Goal: Task Accomplishment & Management: Manage account settings

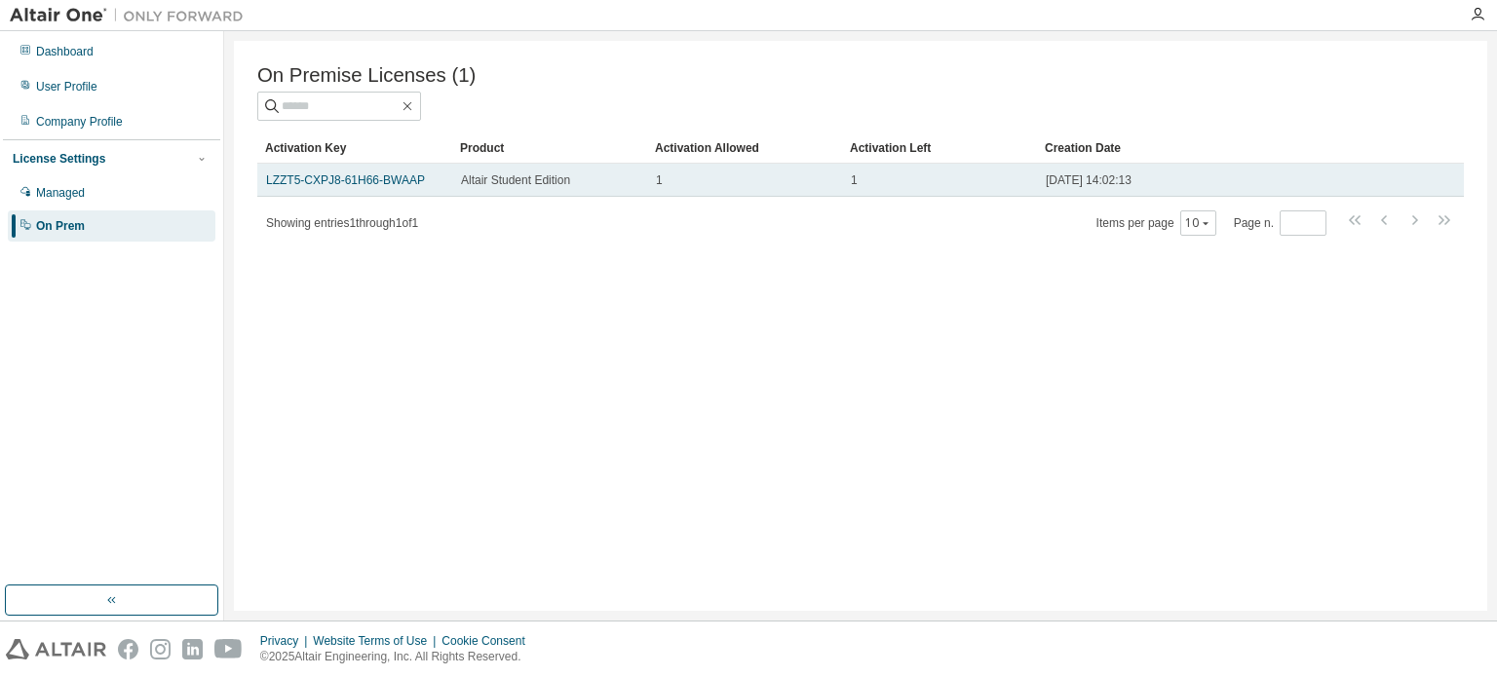
click at [394, 174] on td "LZZT5-CXPJ8-61H66-BWAAP" at bounding box center [354, 180] width 195 height 33
click at [385, 183] on link "LZZT5-CXPJ8-61H66-BWAAP" at bounding box center [345, 181] width 159 height 14
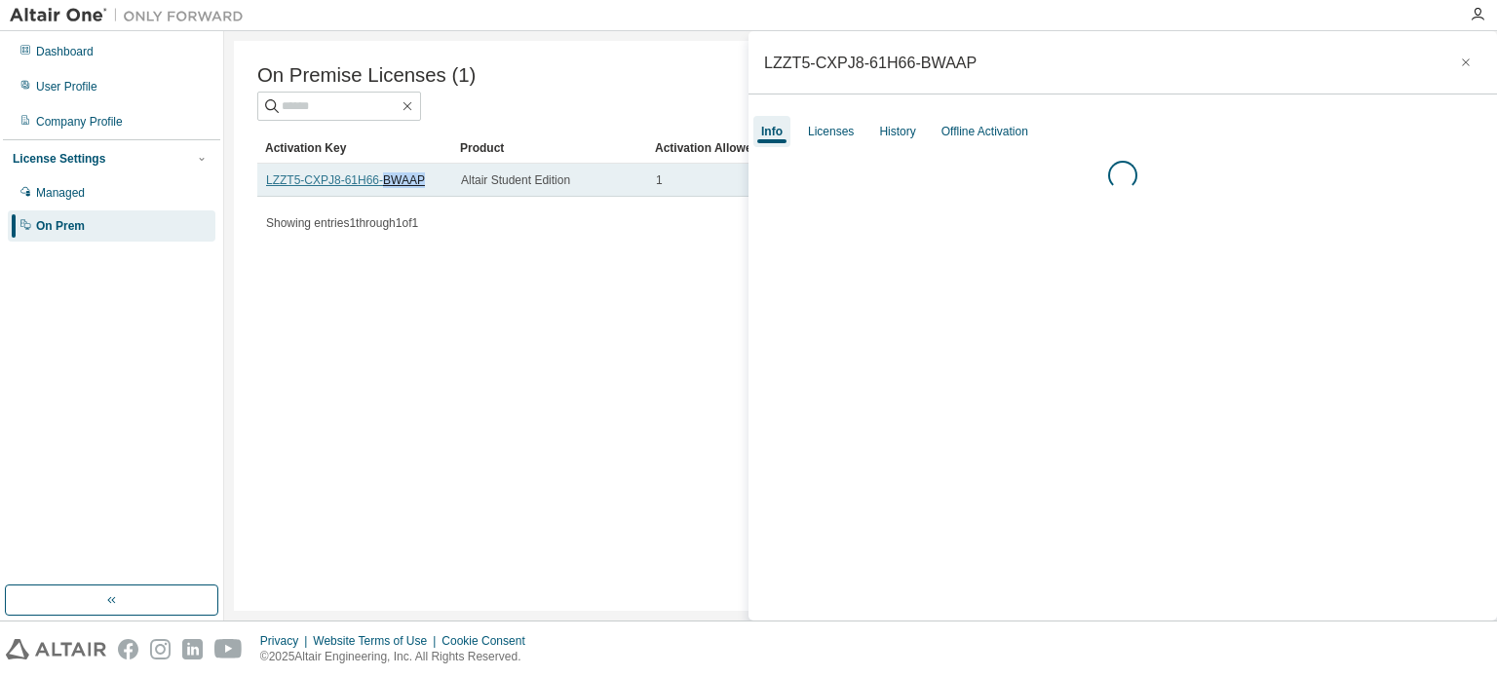
click at [385, 183] on link "LZZT5-CXPJ8-61H66-BWAAP" at bounding box center [345, 181] width 159 height 14
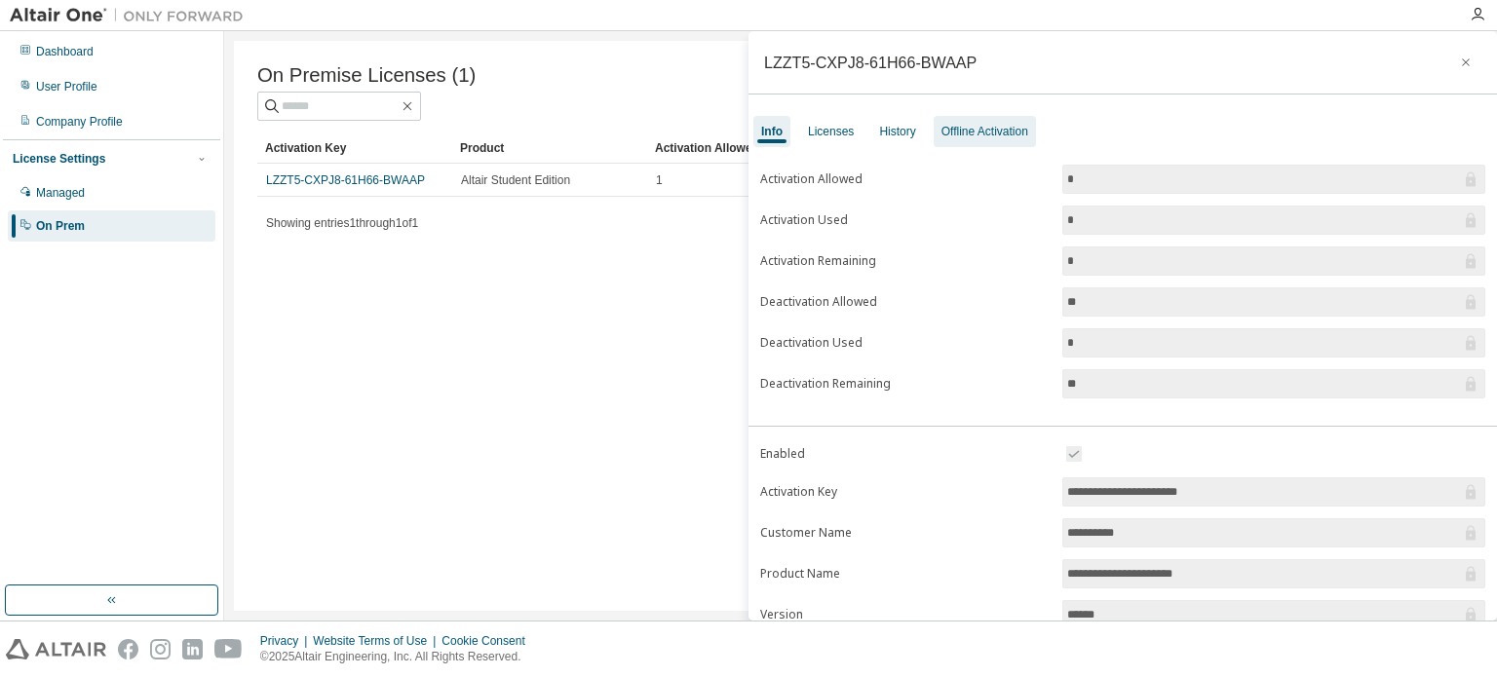
click at [944, 127] on div "Offline Activation" at bounding box center [985, 132] width 87 height 16
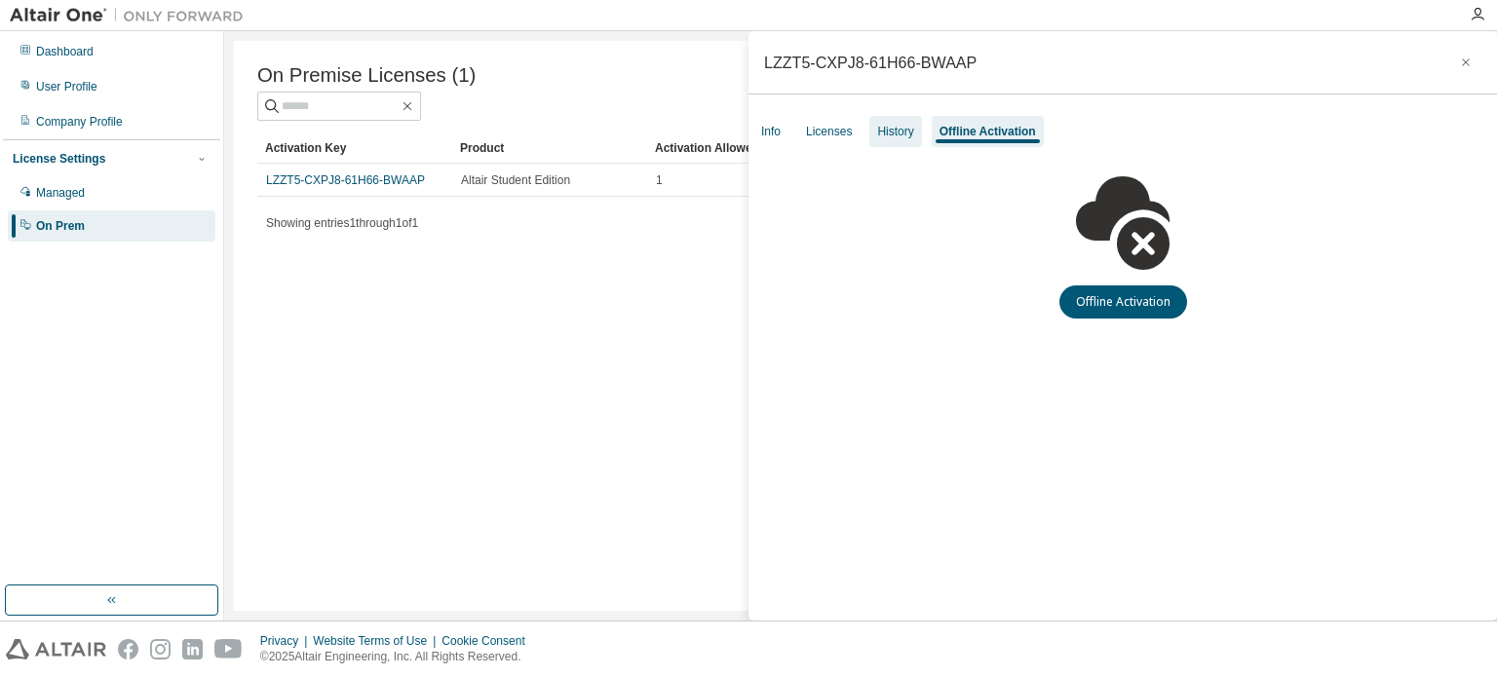
click at [899, 131] on div "History" at bounding box center [895, 132] width 36 height 16
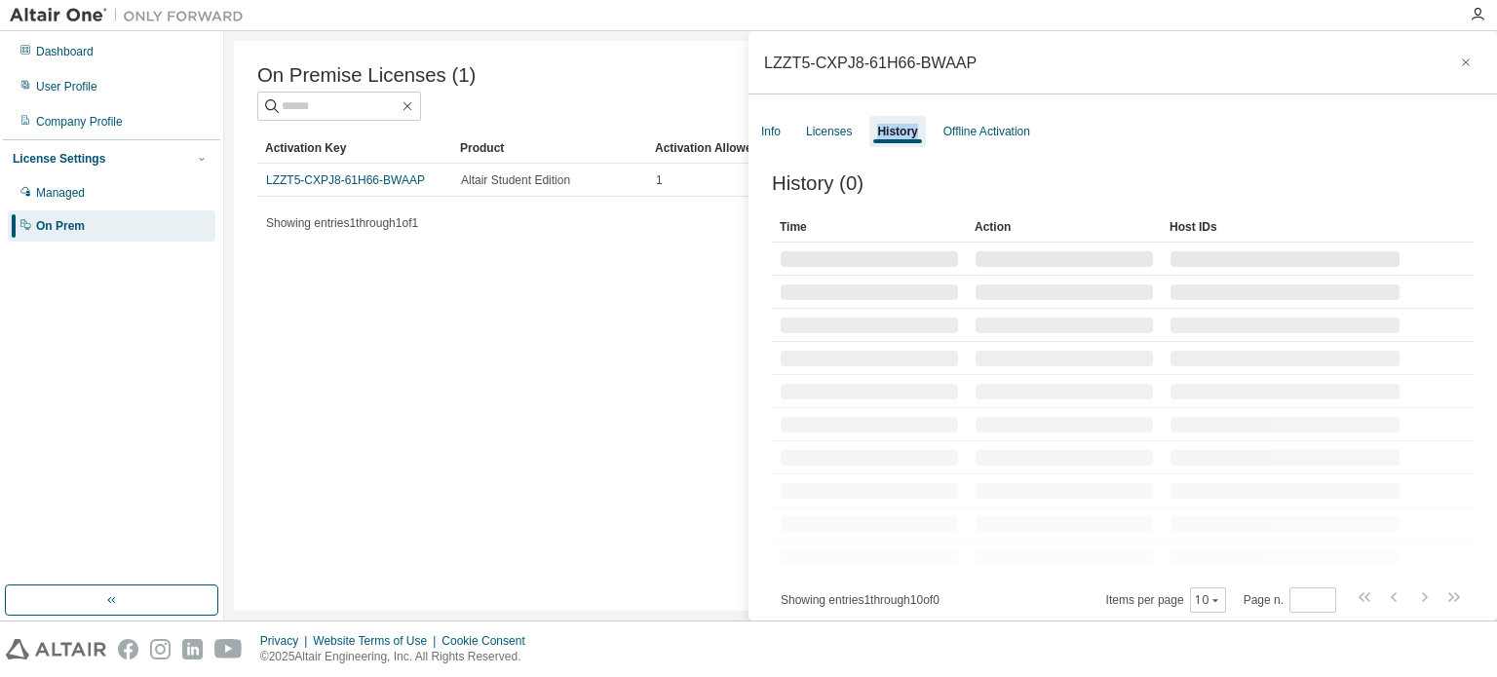
click at [899, 131] on div "History" at bounding box center [897, 132] width 40 height 16
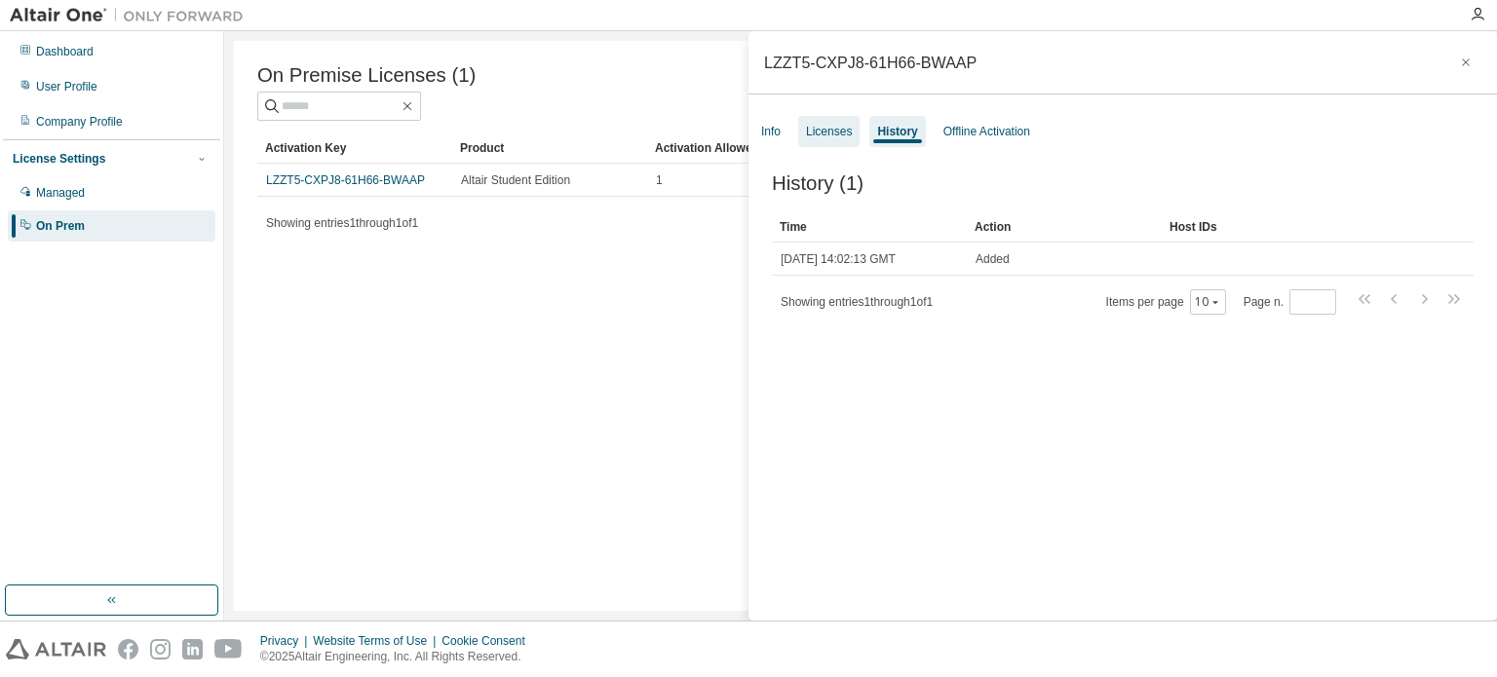
click at [833, 128] on div "Licenses" at bounding box center [829, 132] width 46 height 16
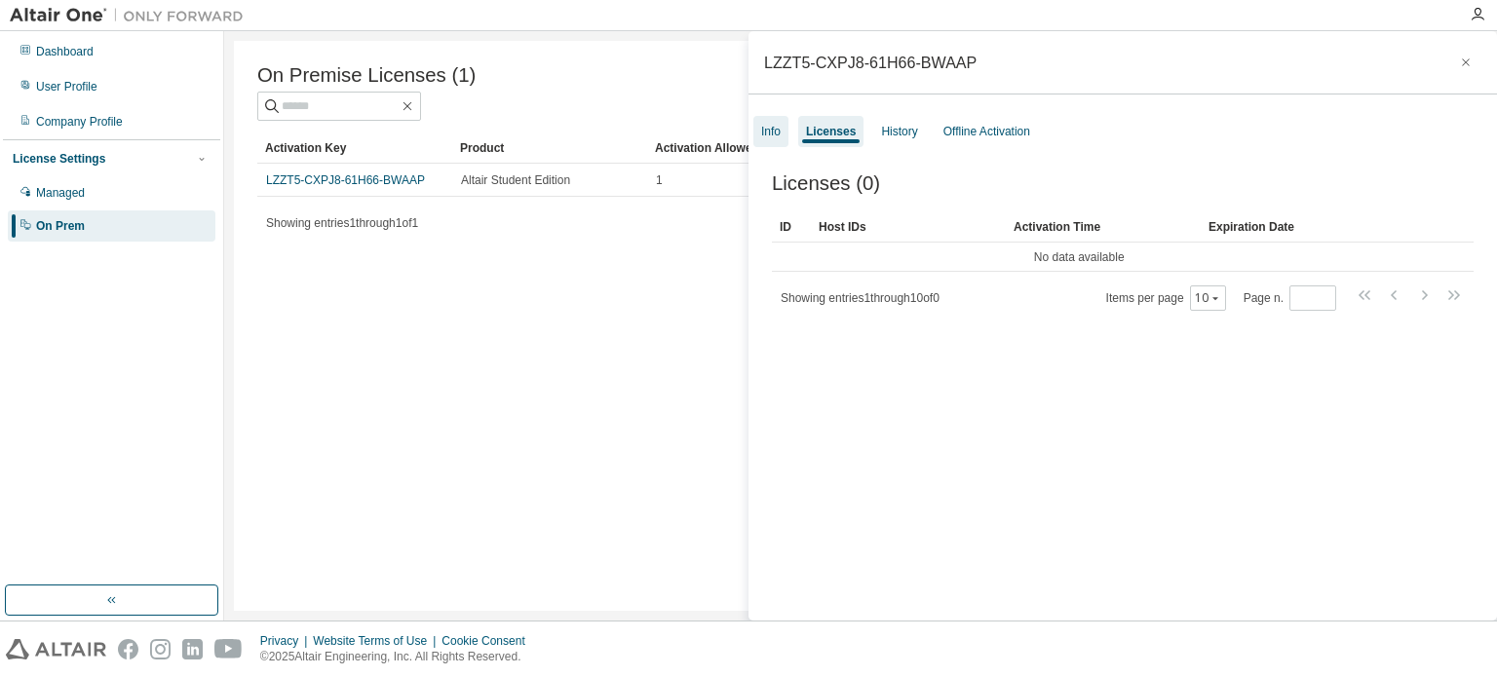
click at [768, 133] on div "Info" at bounding box center [770, 132] width 19 height 16
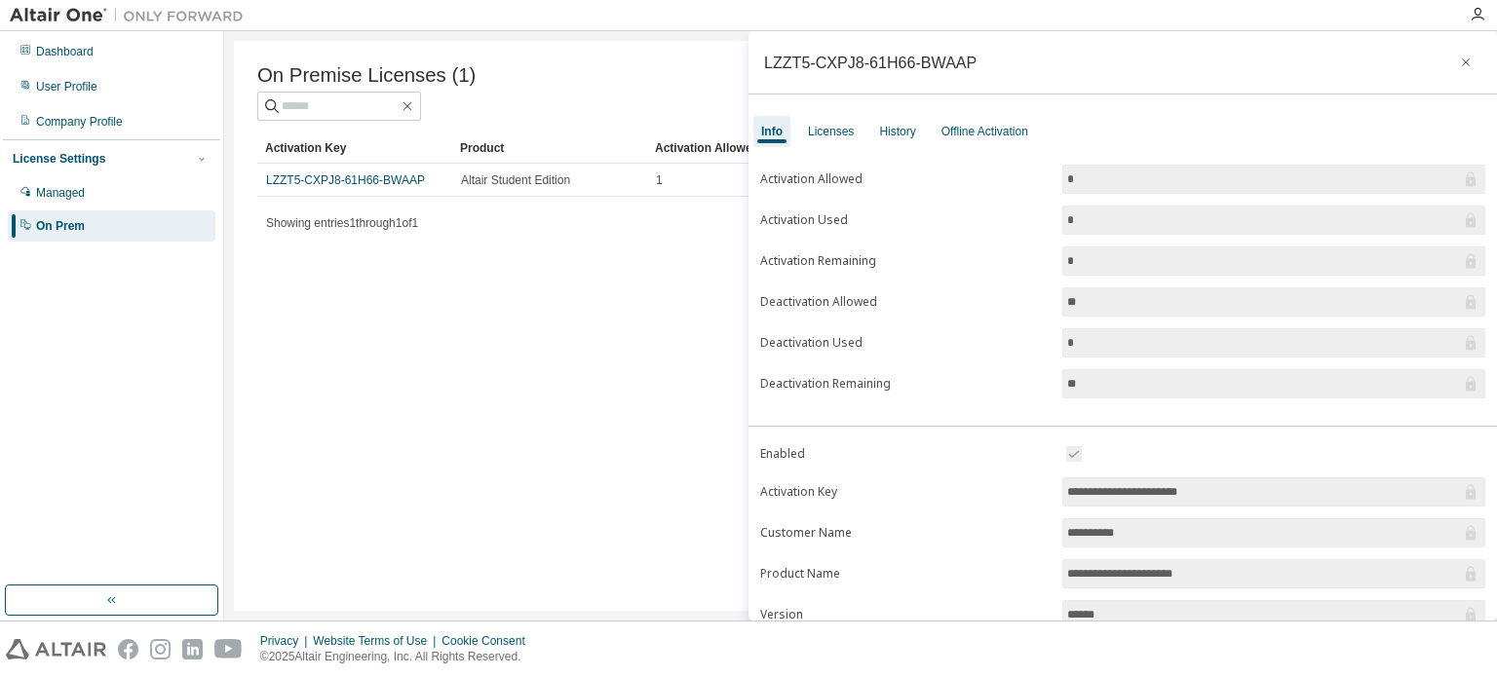
click at [507, 342] on div "On Premise Licenses (1) Clear Load Save Save As Field Operator Value Select fil…" at bounding box center [861, 326] width 1254 height 570
click at [1459, 60] on icon "button" at bounding box center [1466, 63] width 14 height 16
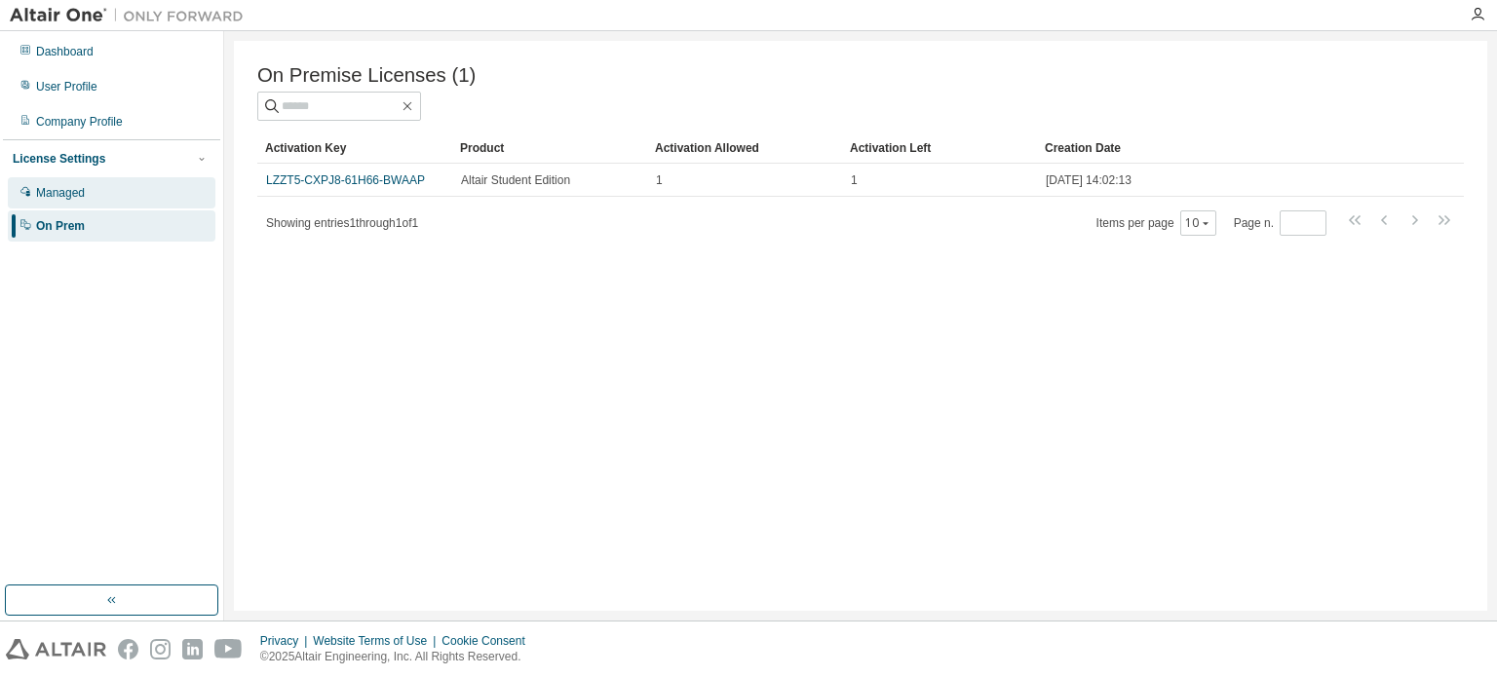
click at [137, 181] on div "Managed" at bounding box center [112, 192] width 208 height 31
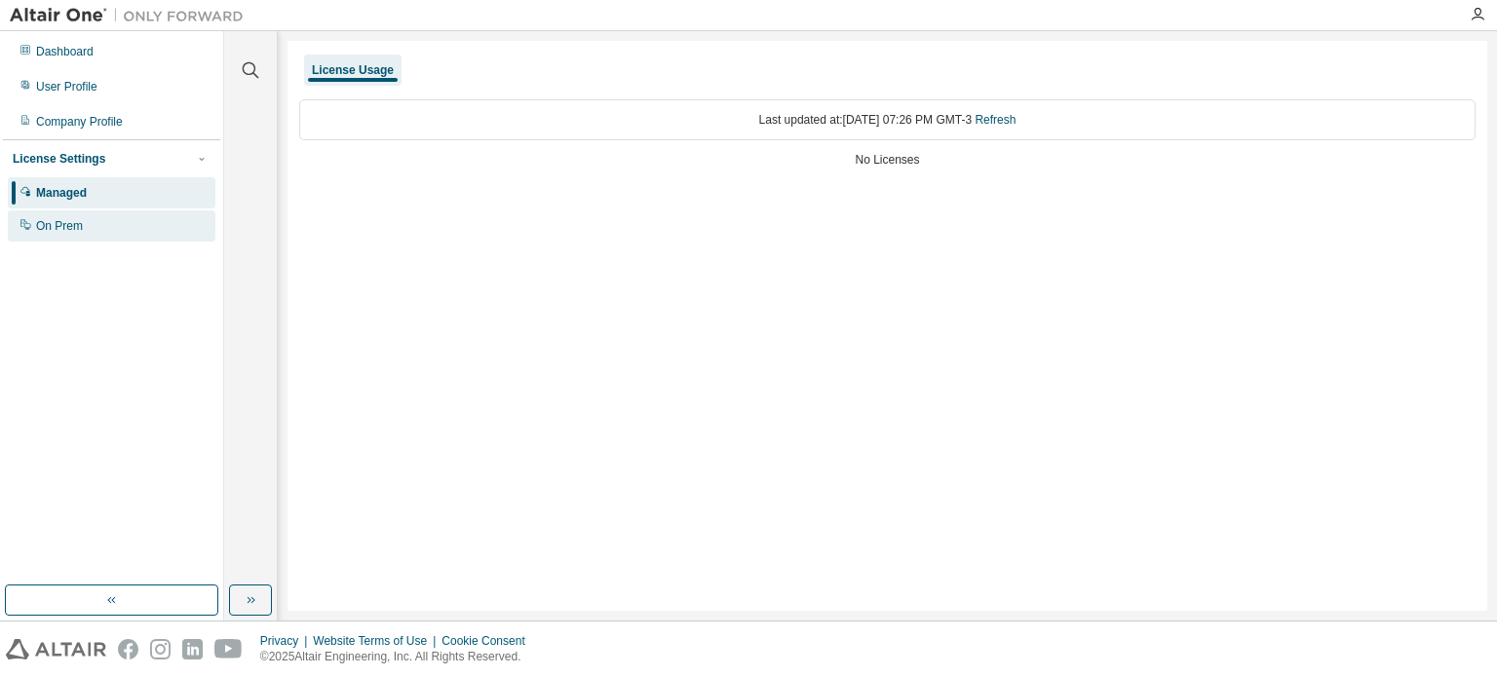
click at [145, 214] on div "On Prem" at bounding box center [112, 226] width 208 height 31
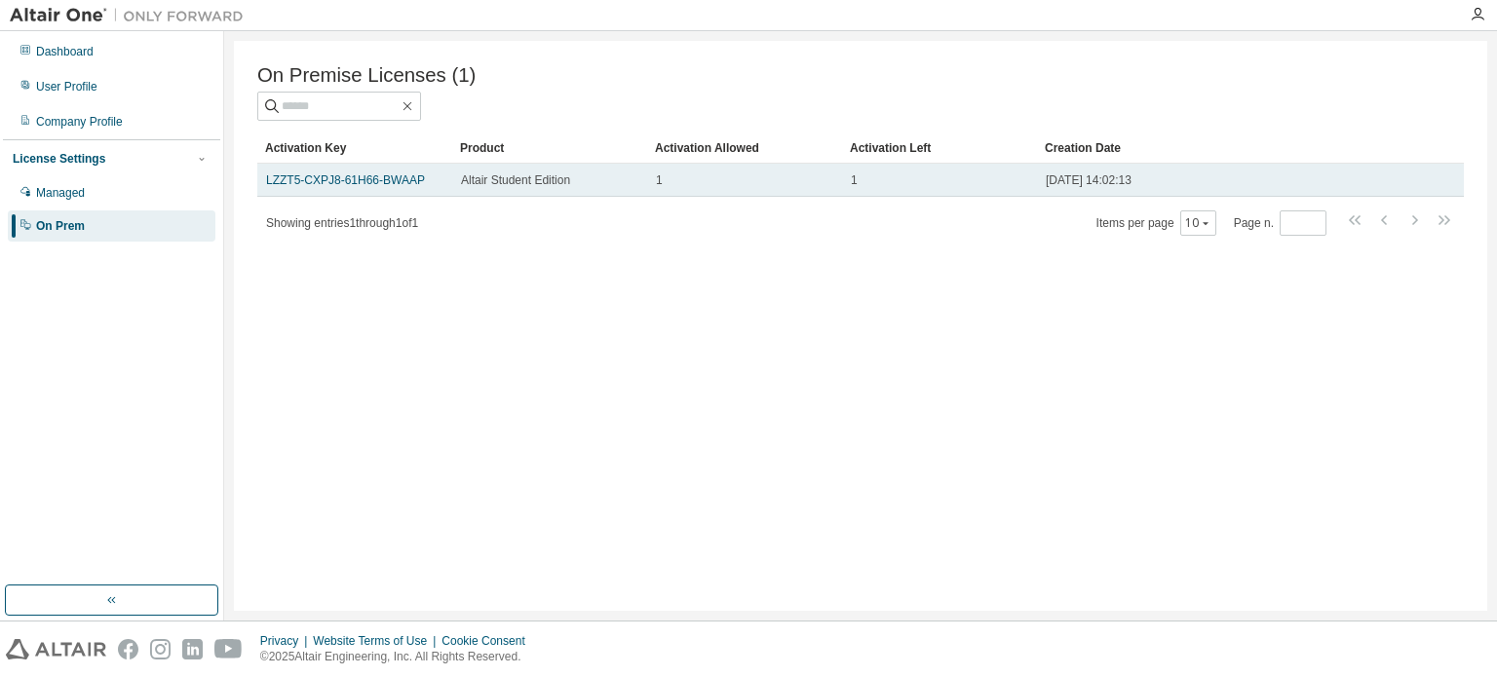
click at [522, 188] on span "Altair Student Edition" at bounding box center [515, 181] width 109 height 16
click at [405, 187] on link "LZZT5-CXPJ8-61H66-BWAAP" at bounding box center [345, 181] width 159 height 14
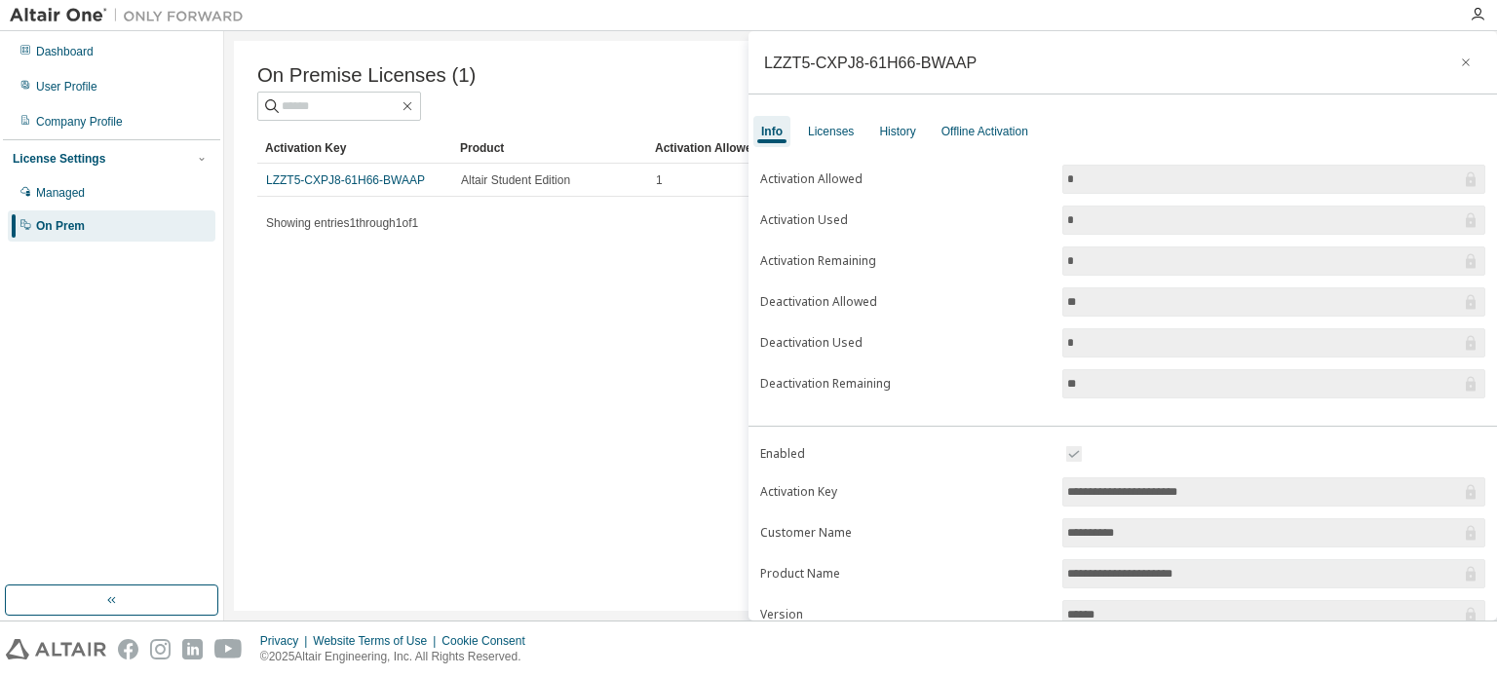
scroll to position [214, 0]
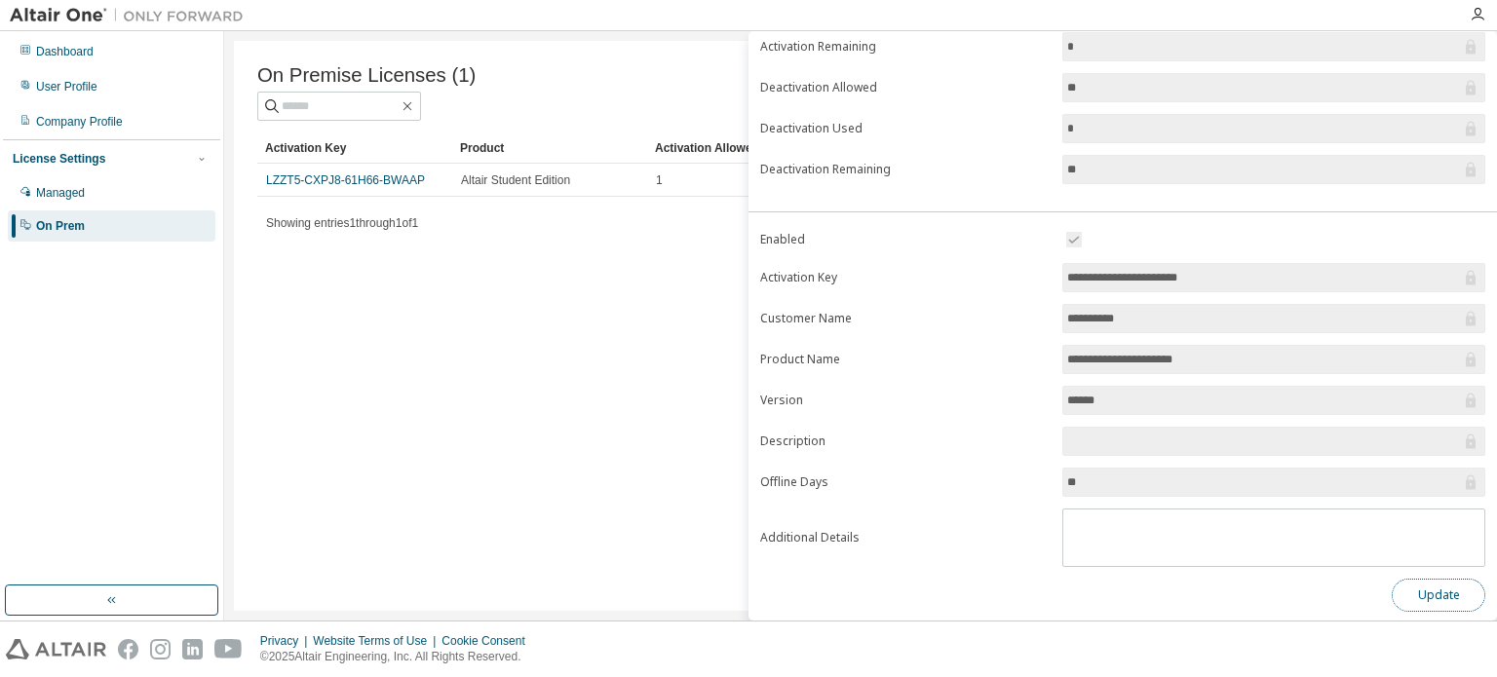
click at [1435, 585] on button "Update" at bounding box center [1439, 595] width 94 height 33
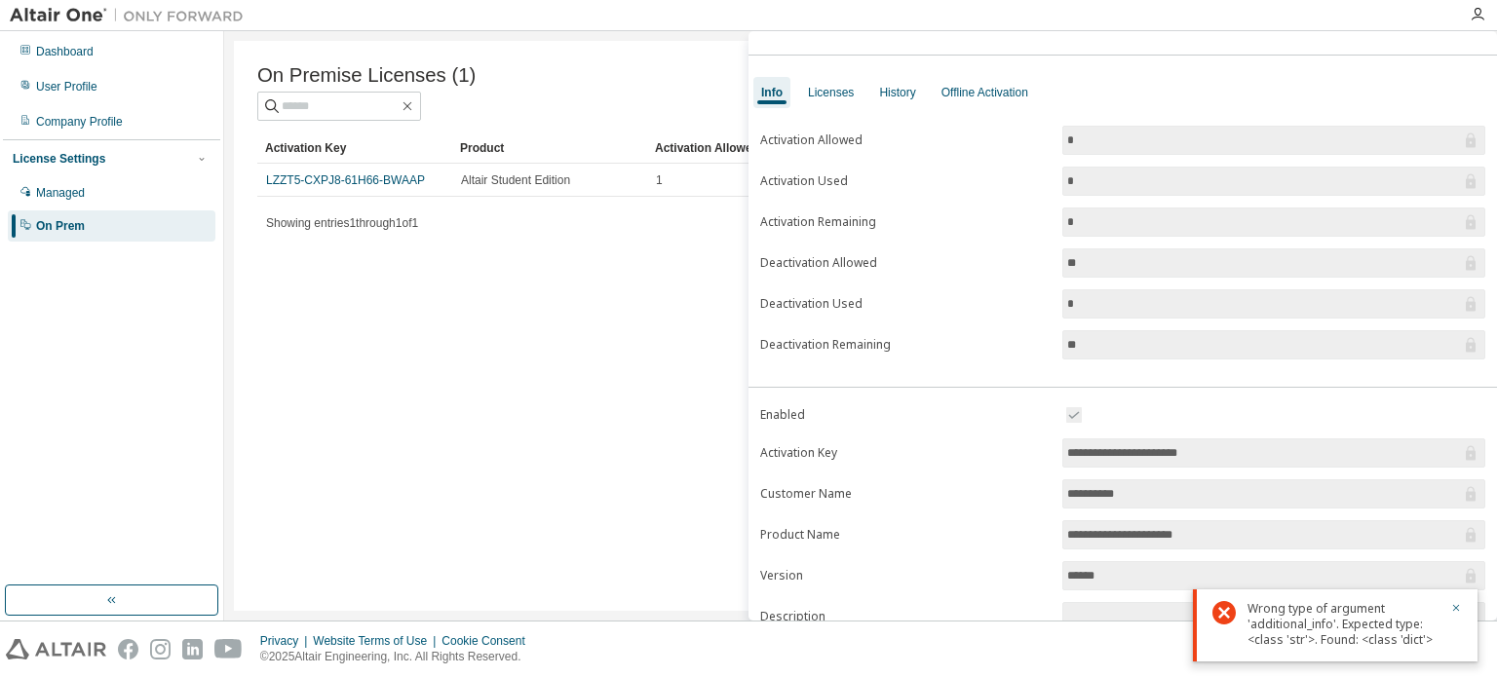
scroll to position [0, 0]
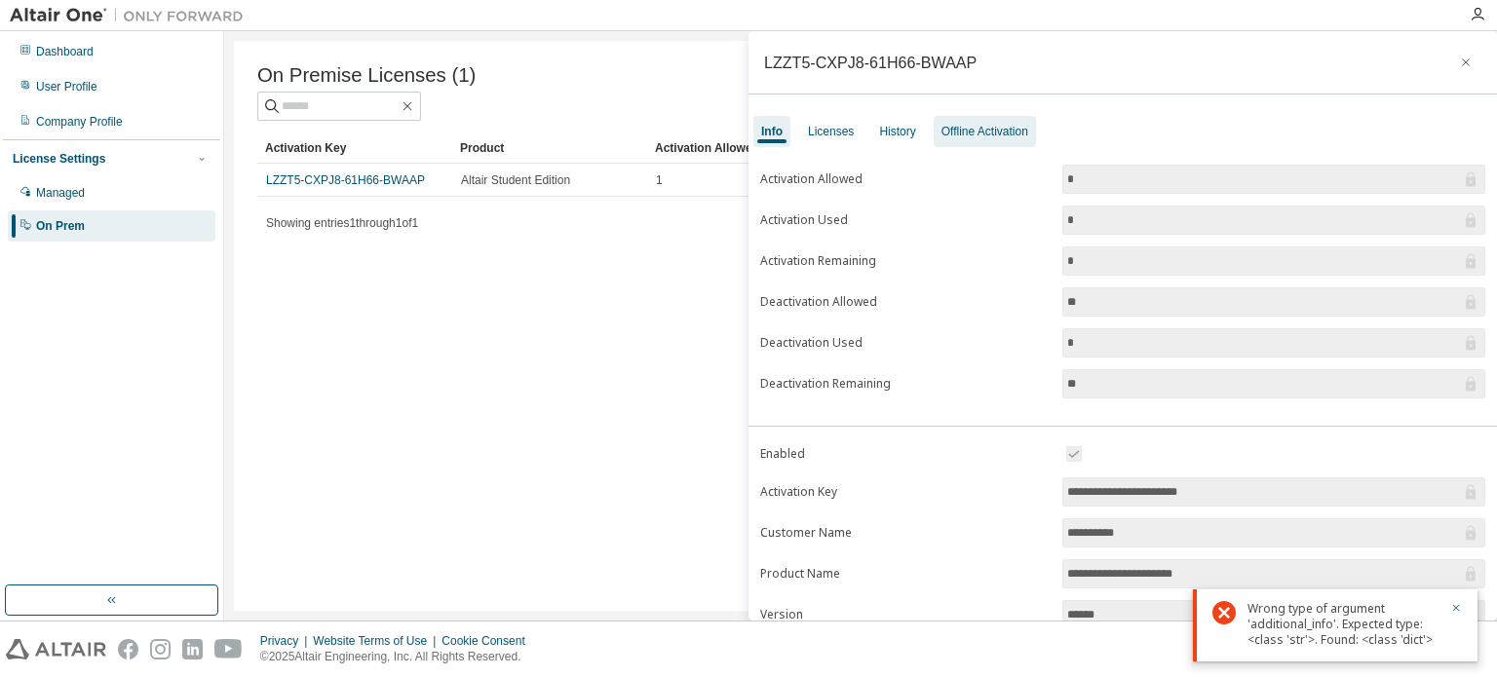
click at [945, 126] on div "Offline Activation" at bounding box center [985, 132] width 87 height 16
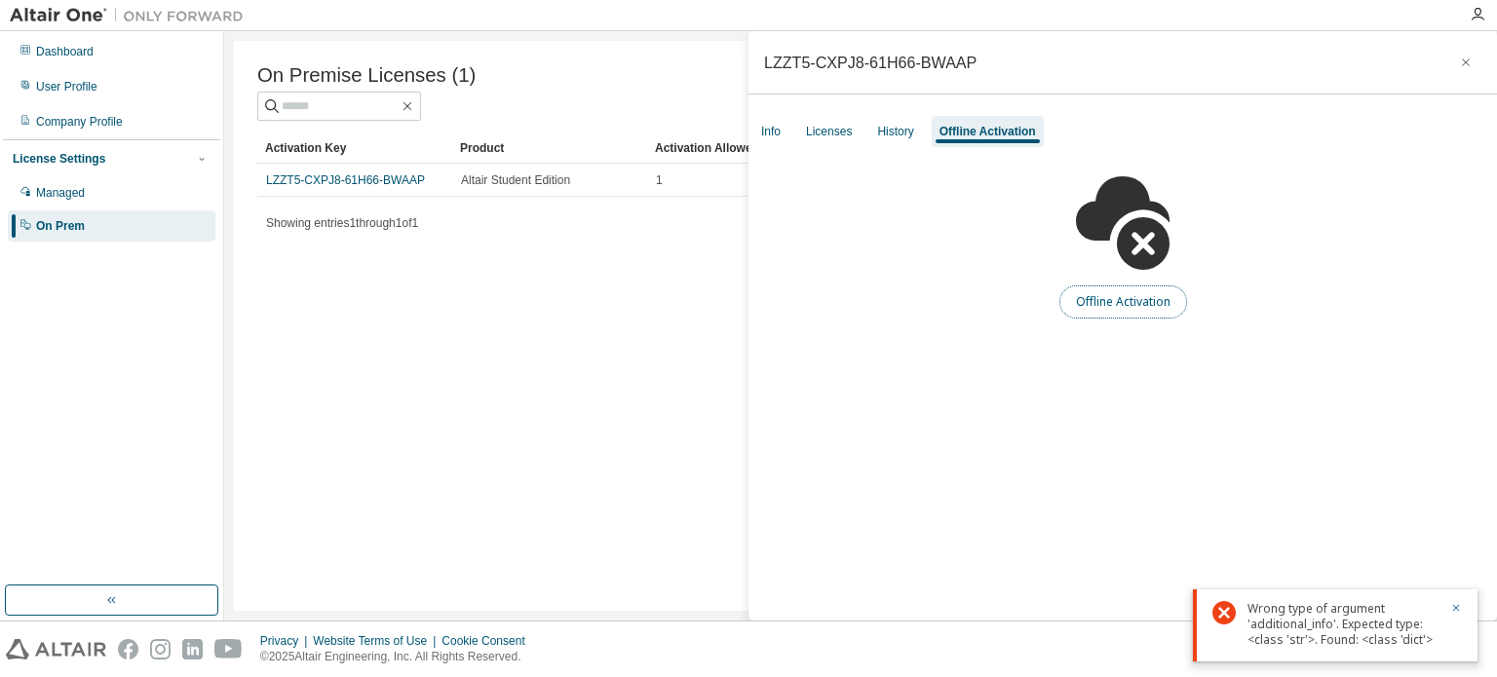
click at [1116, 288] on button "Offline Activation" at bounding box center [1124, 302] width 128 height 33
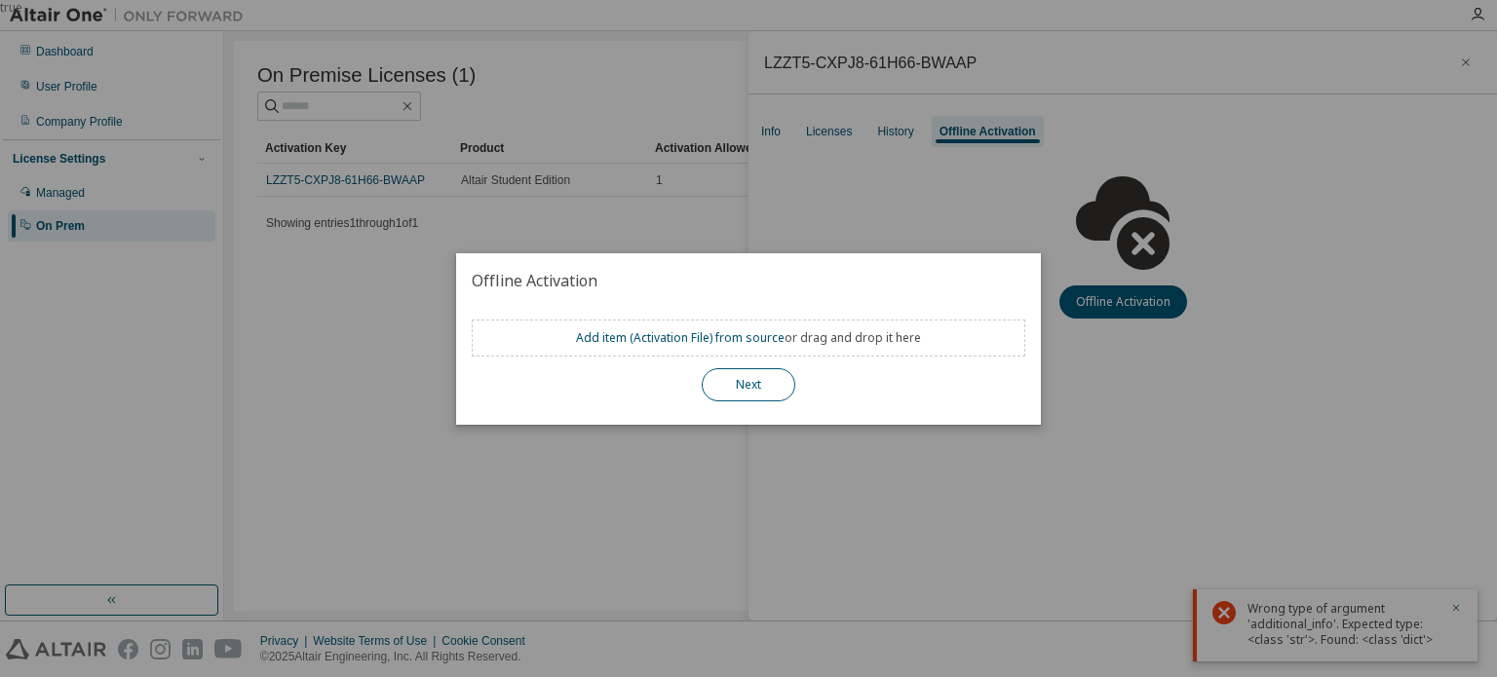
click at [770, 374] on button "Next" at bounding box center [749, 384] width 94 height 33
click at [861, 428] on div "true" at bounding box center [748, 338] width 1497 height 677
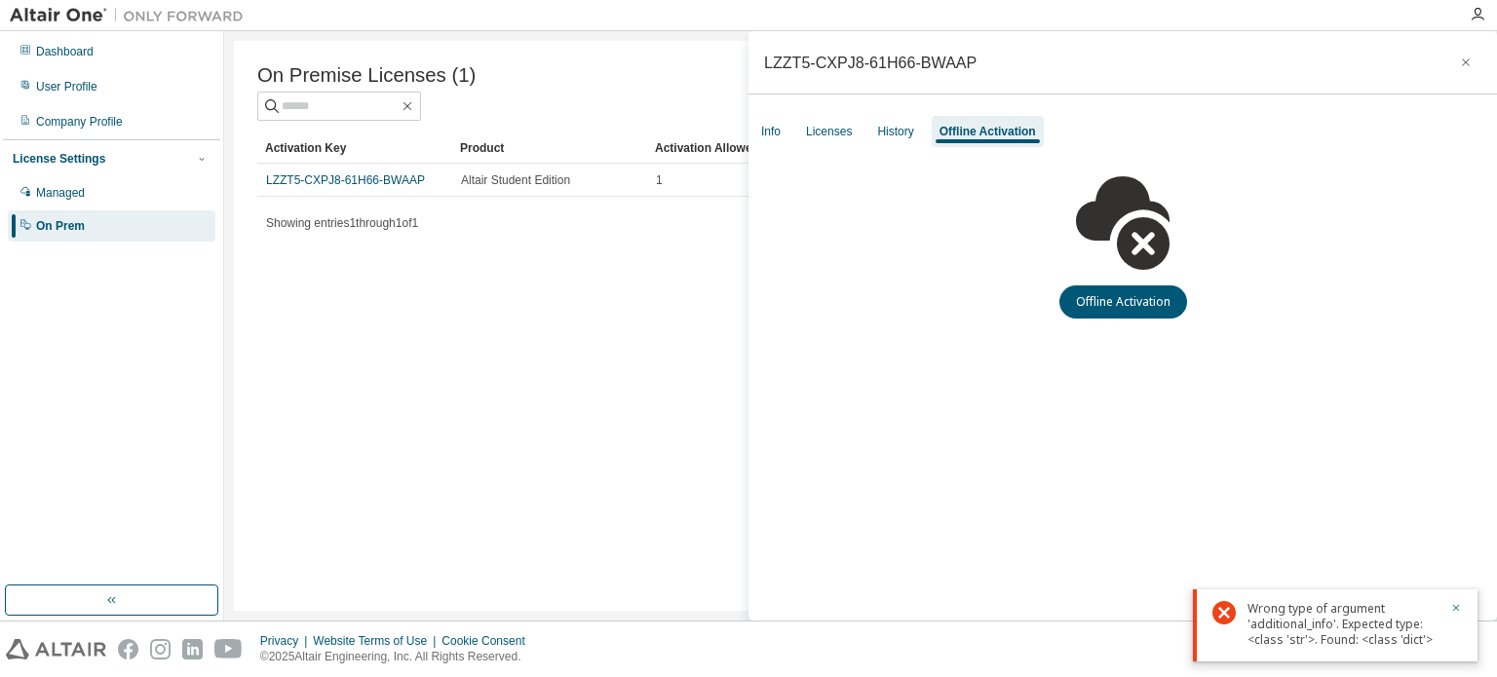
click at [549, 229] on div "Showing entries 1 through 1 of 1 Items per page 10 Page n. *" at bounding box center [860, 223] width 1207 height 28
click at [70, 74] on div "User Profile" at bounding box center [112, 86] width 208 height 31
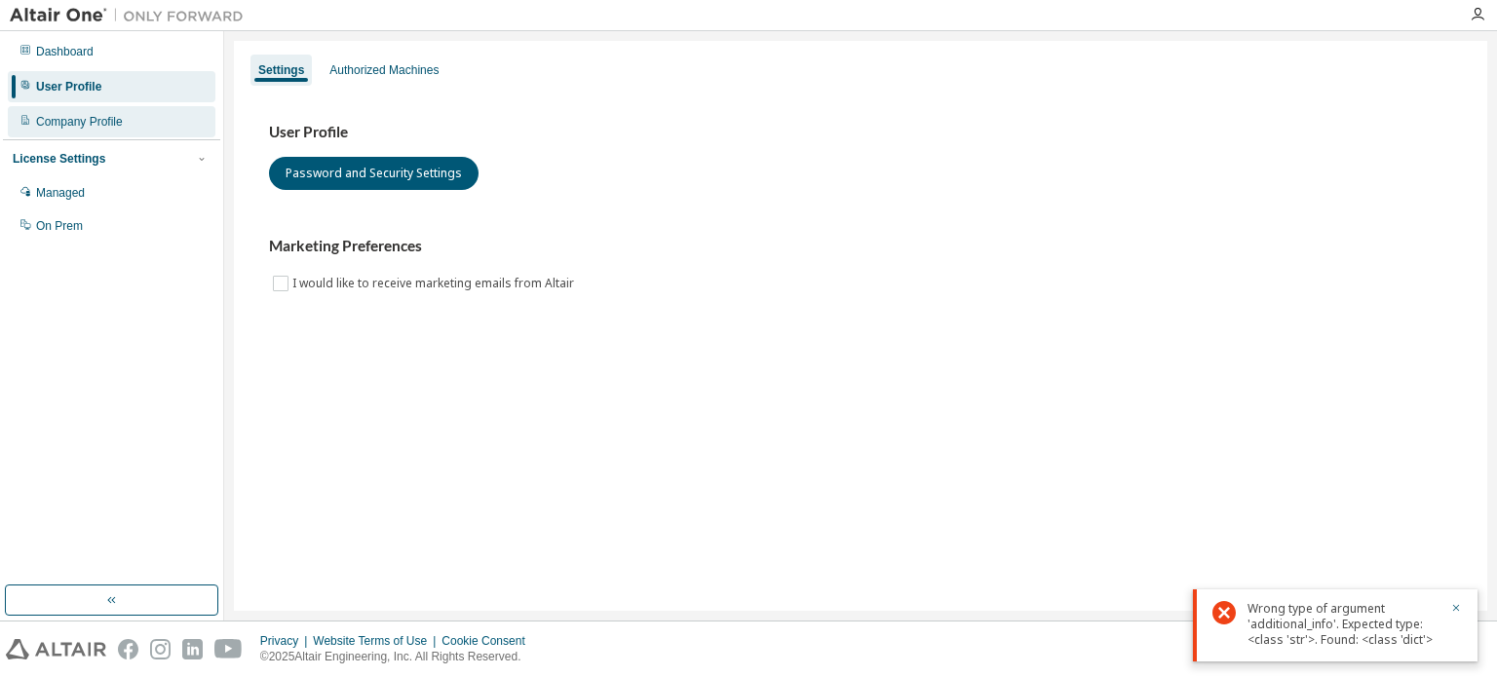
click at [101, 132] on div "Company Profile" at bounding box center [112, 121] width 208 height 31
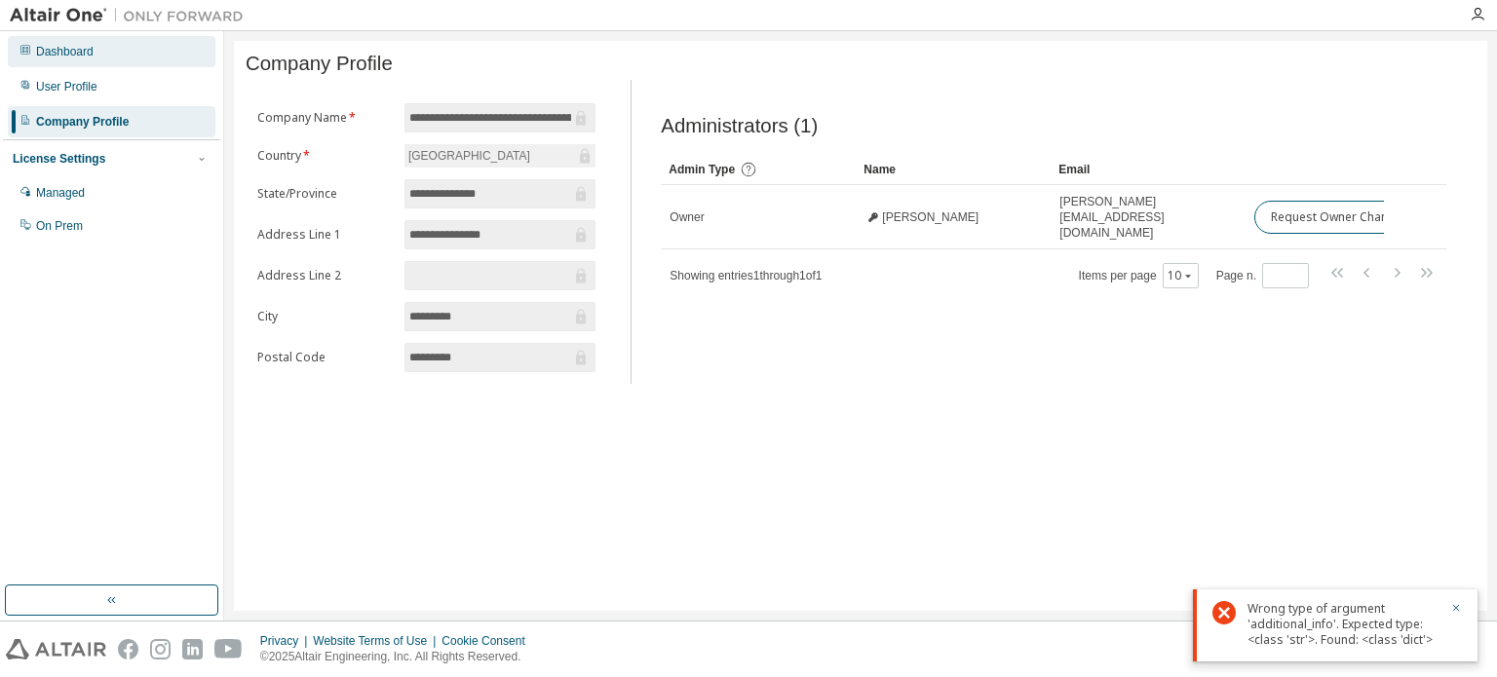
click at [101, 48] on div "Dashboard" at bounding box center [112, 51] width 208 height 31
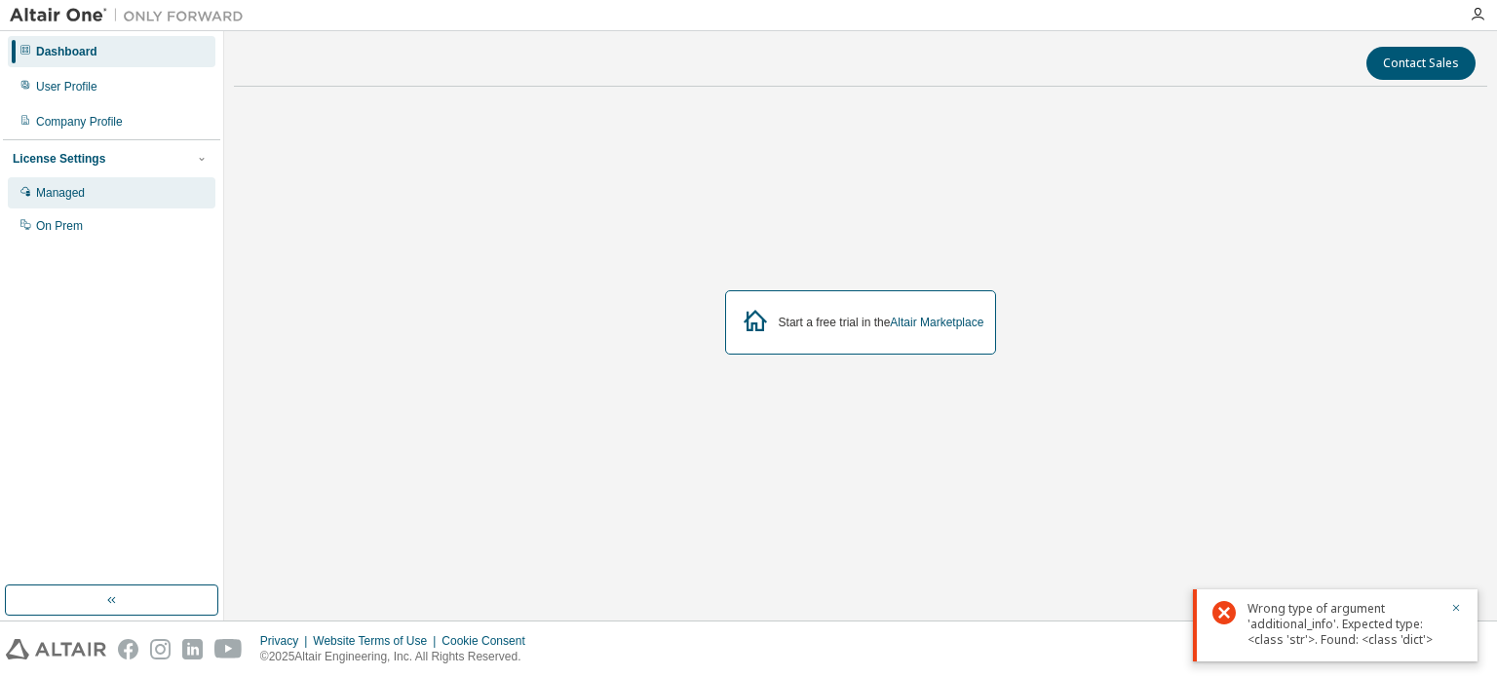
drag, startPoint x: 284, startPoint y: 82, endPoint x: 38, endPoint y: 190, distance: 268.4
click at [38, 190] on div "Managed" at bounding box center [60, 193] width 49 height 16
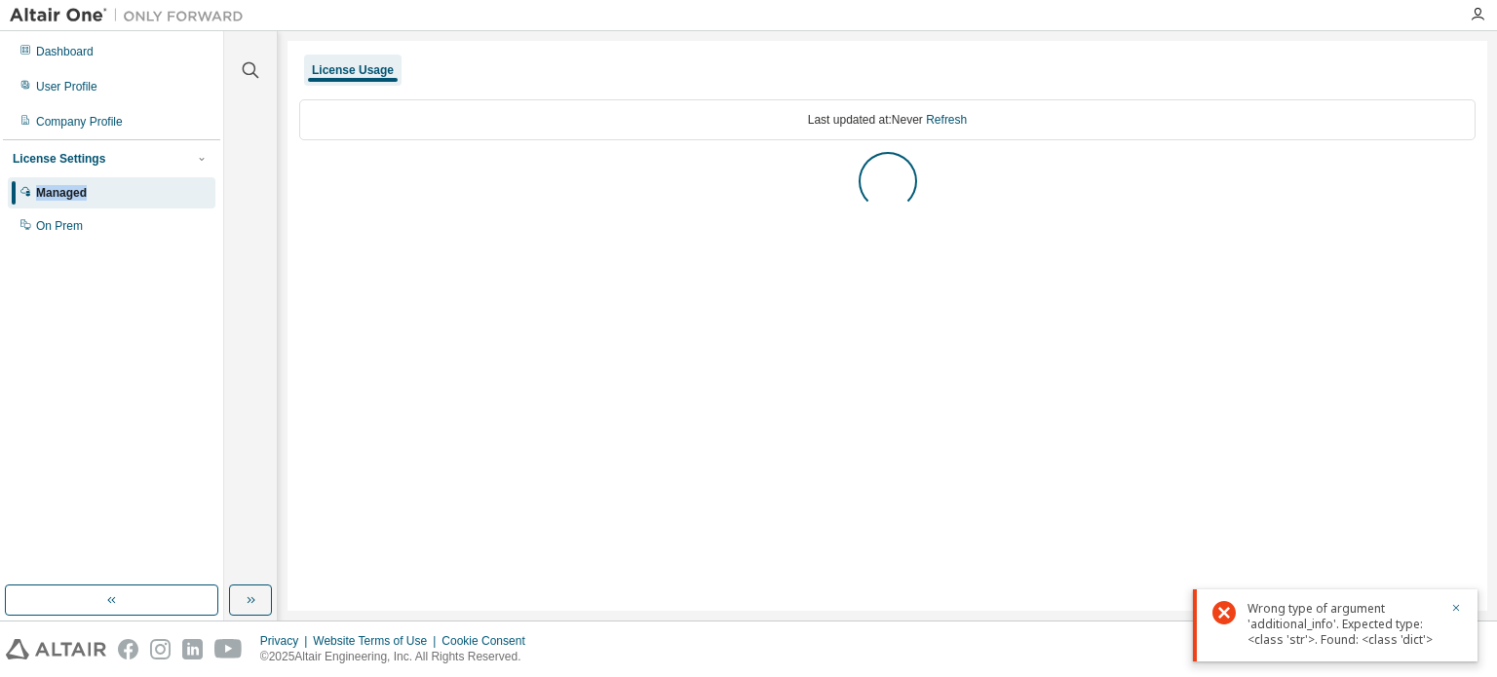
click at [38, 190] on div "Managed" at bounding box center [61, 193] width 51 height 16
click at [1016, 121] on link "Refresh" at bounding box center [995, 120] width 41 height 14
click at [880, 167] on div "No Licenses" at bounding box center [887, 160] width 1177 height 16
click at [74, 231] on div "On Prem" at bounding box center [59, 226] width 47 height 16
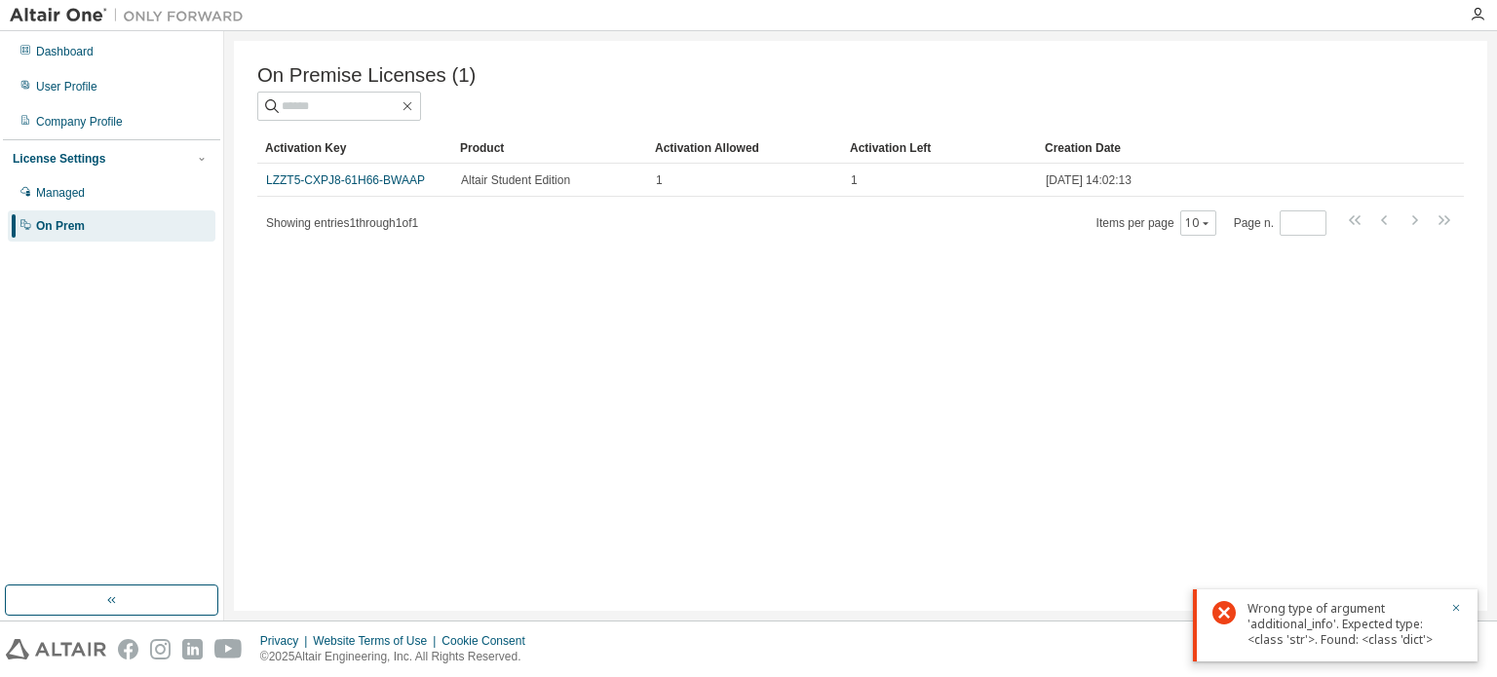
click at [499, 676] on div "Privacy Website Terms of Use Cookie Consent © 2025 Altair Engineering, Inc. All…" at bounding box center [748, 650] width 1497 height 56
